Goal: Transaction & Acquisition: Purchase product/service

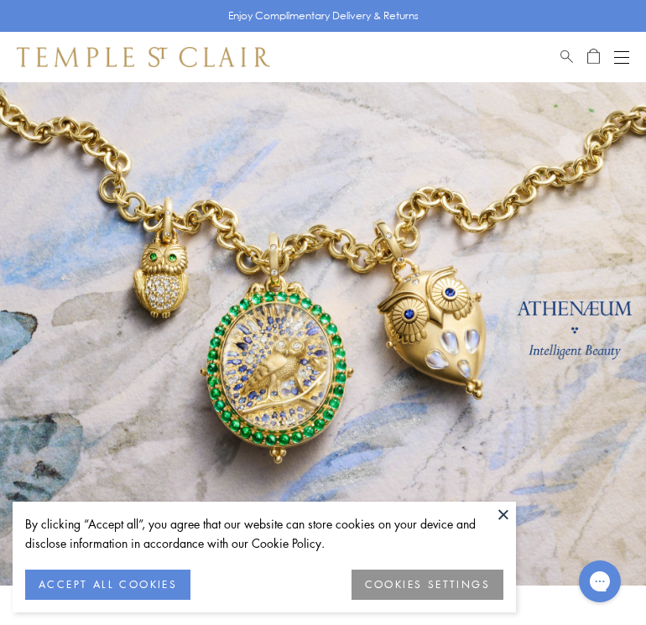
click at [568, 50] on span "Search" at bounding box center [567, 54] width 13 height 14
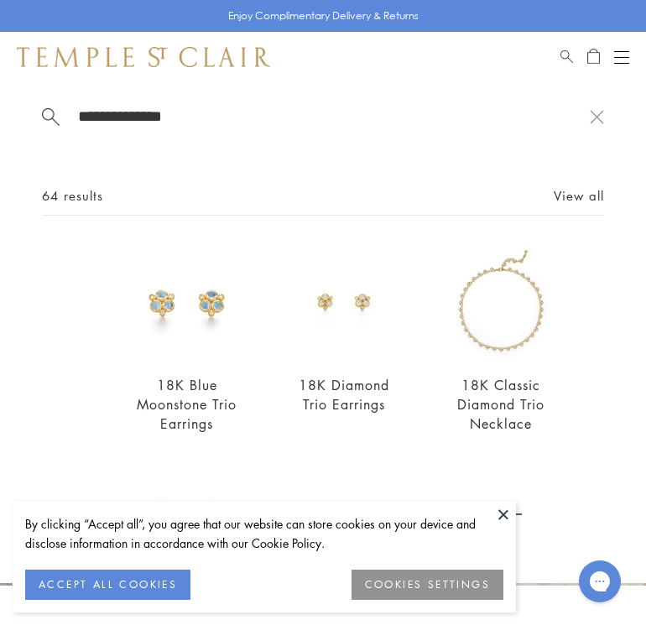
type input "**********"
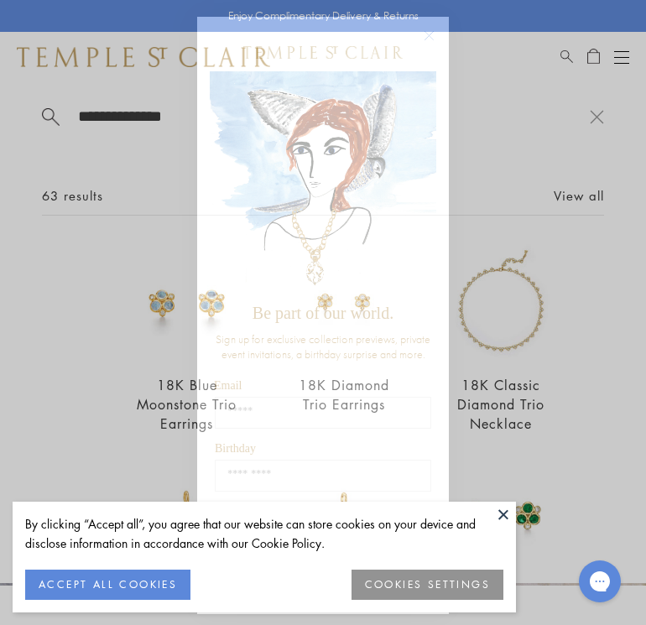
click at [433, 34] on circle "Close dialog" at bounding box center [430, 36] width 20 height 20
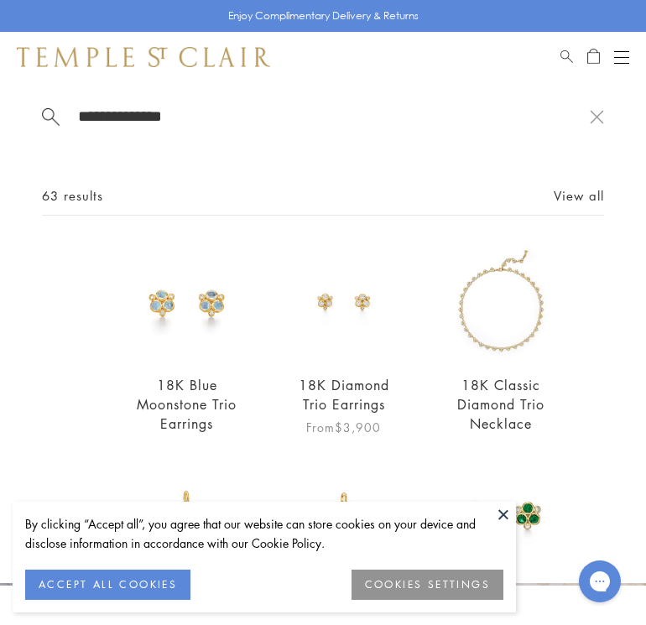
click at [365, 298] on img at bounding box center [343, 301] width 115 height 115
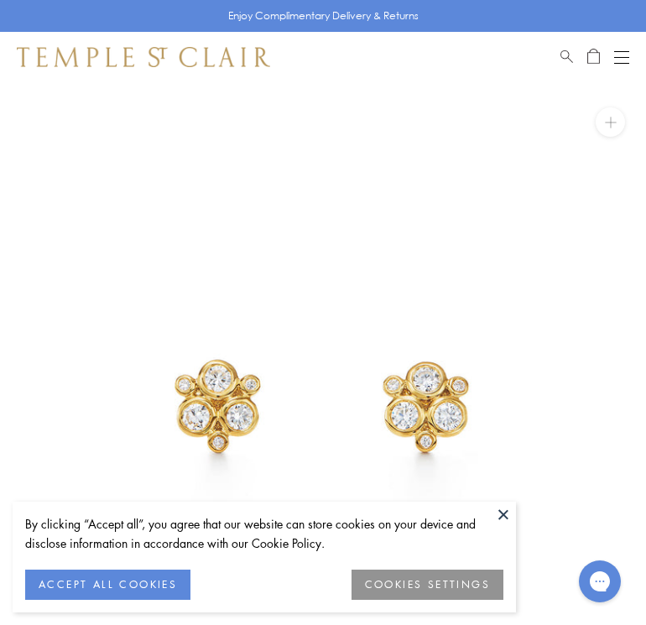
click at [622, 60] on button "Open navigation" at bounding box center [621, 57] width 15 height 20
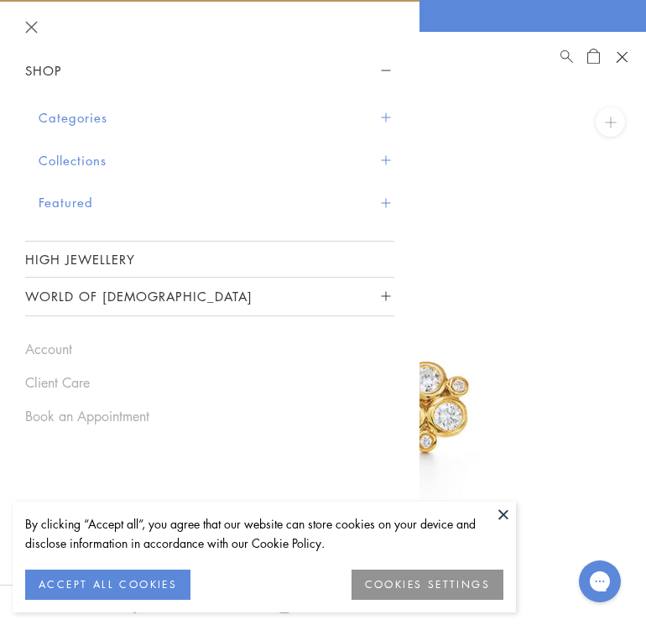
click at [96, 115] on button "Categories" at bounding box center [217, 118] width 356 height 43
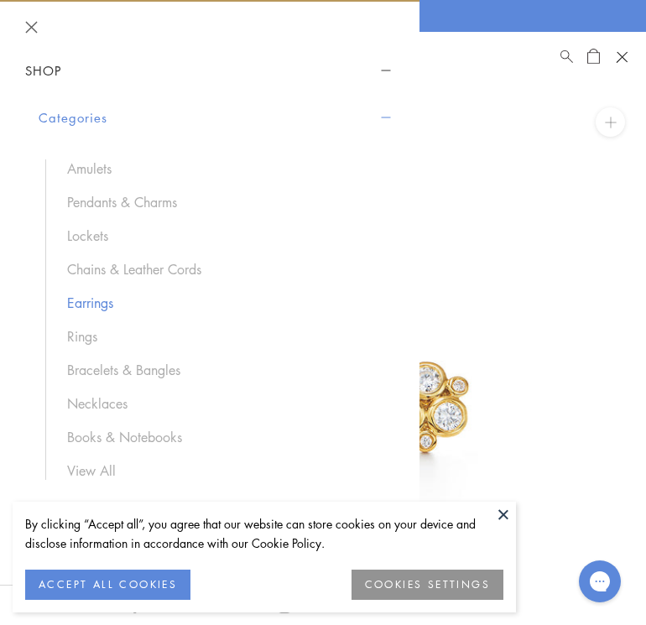
click at [95, 301] on link "Earrings" at bounding box center [222, 303] width 311 height 18
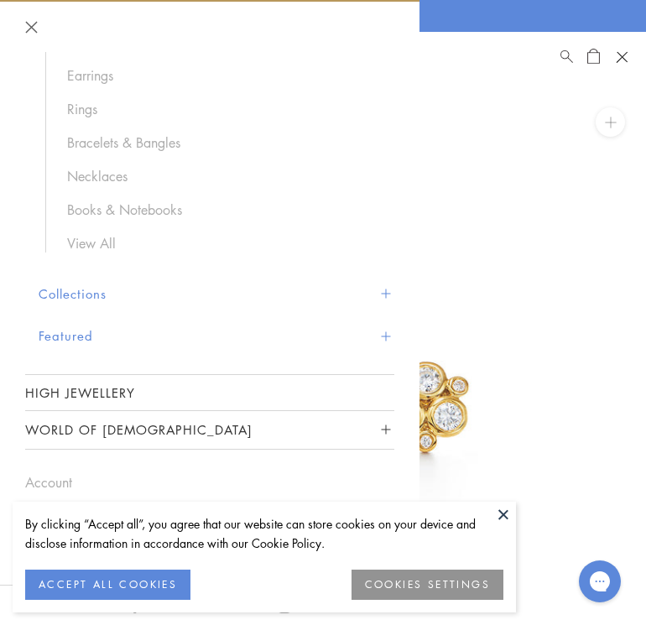
scroll to position [227, 0]
click at [503, 509] on button at bounding box center [503, 514] width 25 height 25
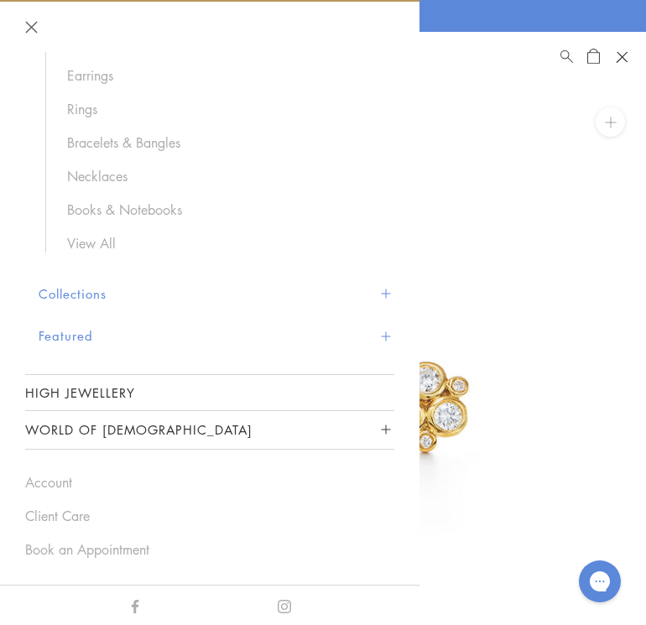
click at [29, 23] on button "Close navigation" at bounding box center [31, 27] width 13 height 13
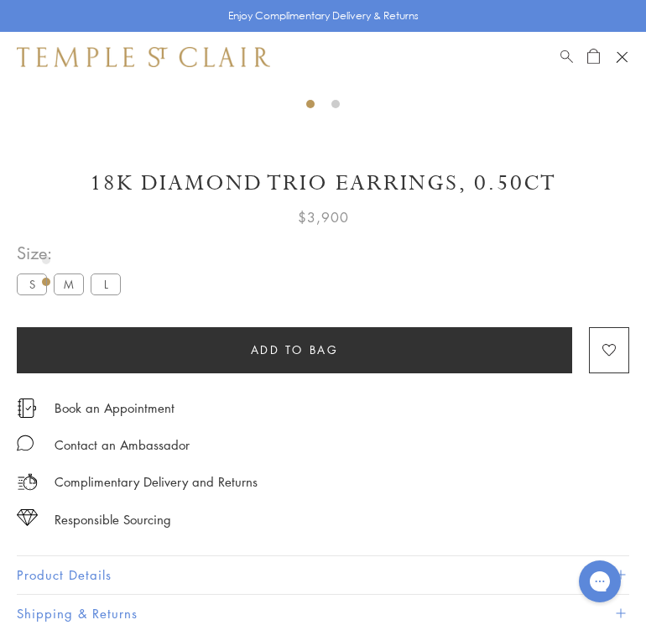
scroll to position [617, 0]
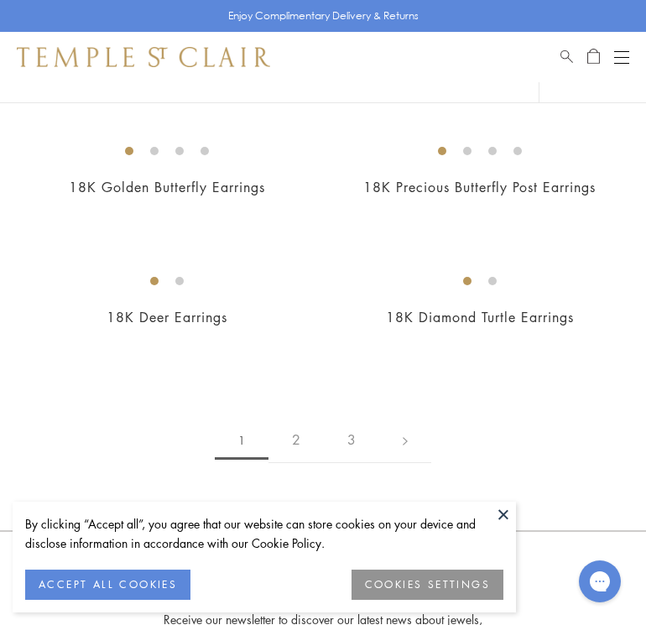
scroll to position [3319, 0]
click at [0, 0] on img at bounding box center [0, 0] width 0 height 0
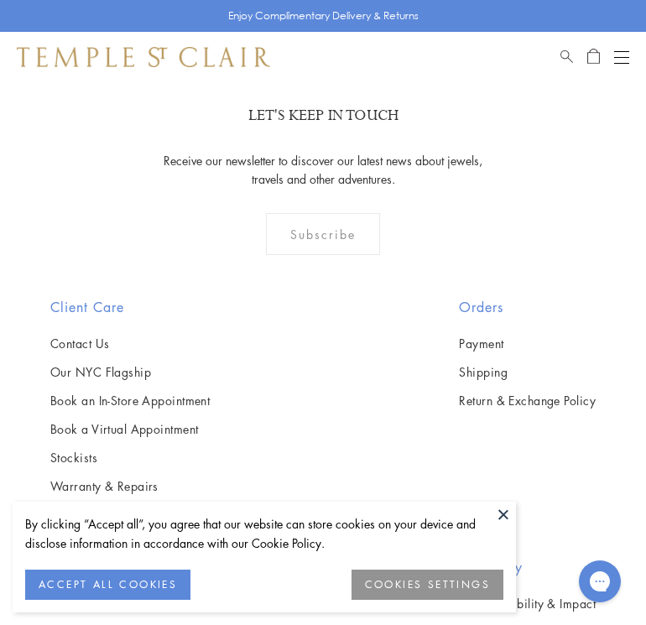
scroll to position [3778, 0]
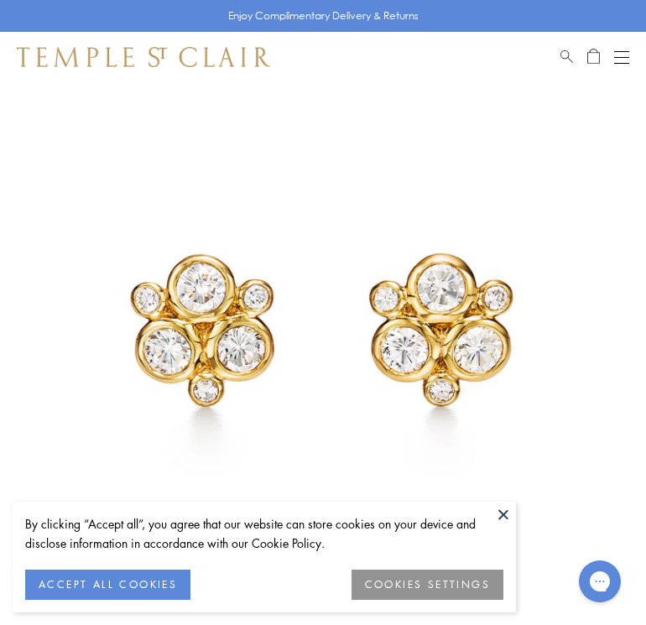
click at [507, 512] on button at bounding box center [503, 514] width 25 height 25
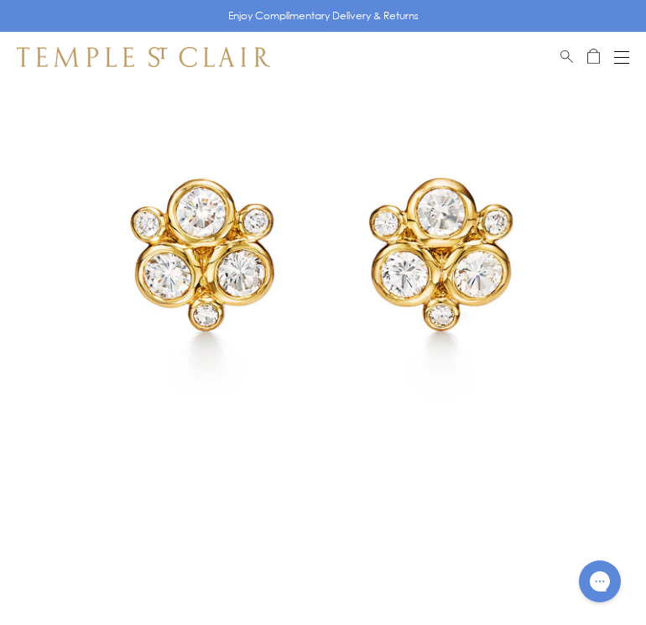
scroll to position [108, 0]
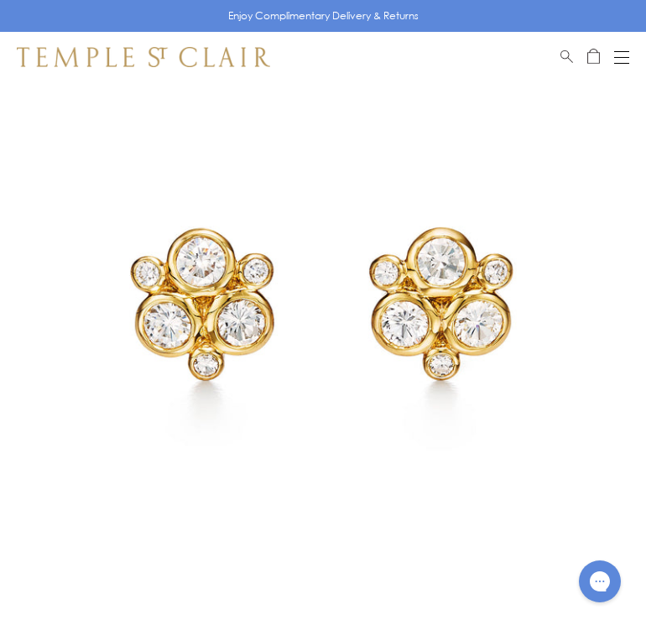
click at [583, 295] on img at bounding box center [323, 297] width 646 height 646
click at [623, 304] on img at bounding box center [323, 297] width 646 height 646
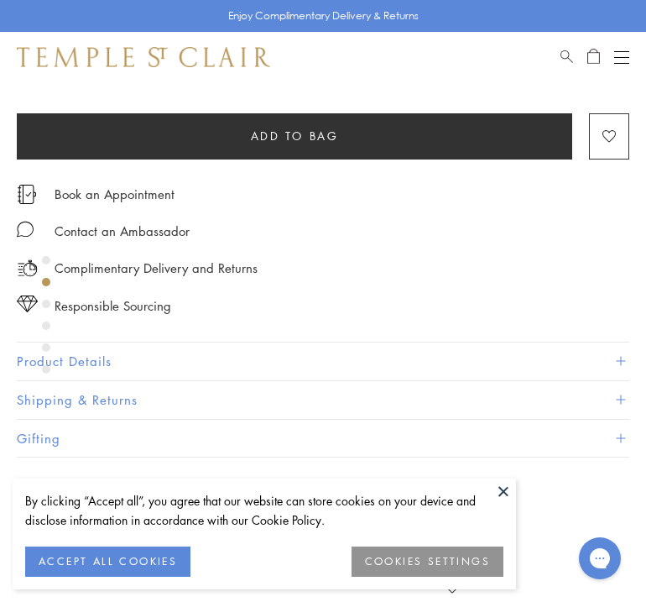
scroll to position [824, 0]
